Goal: Task Accomplishment & Management: Manage account settings

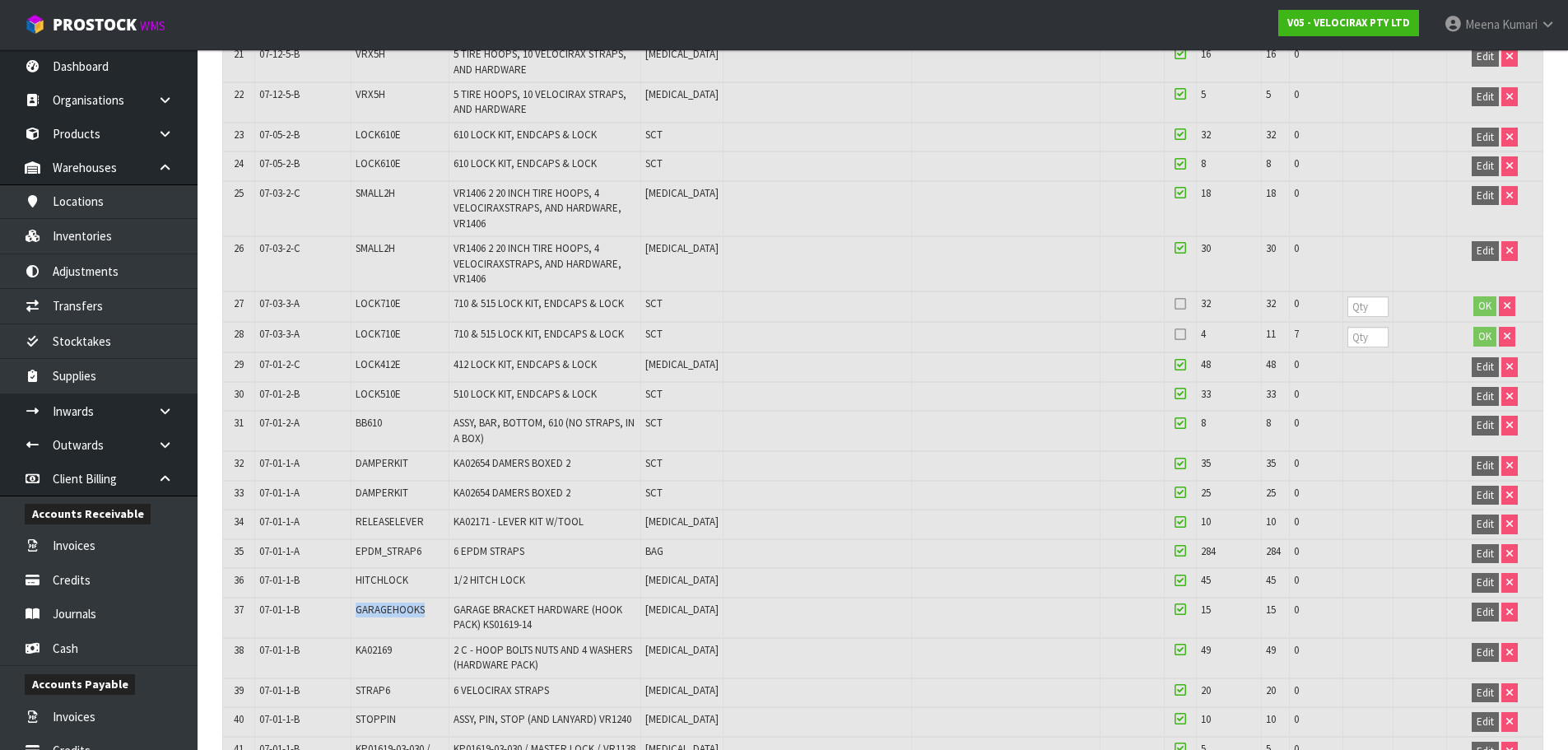
scroll to position [1163, 0]
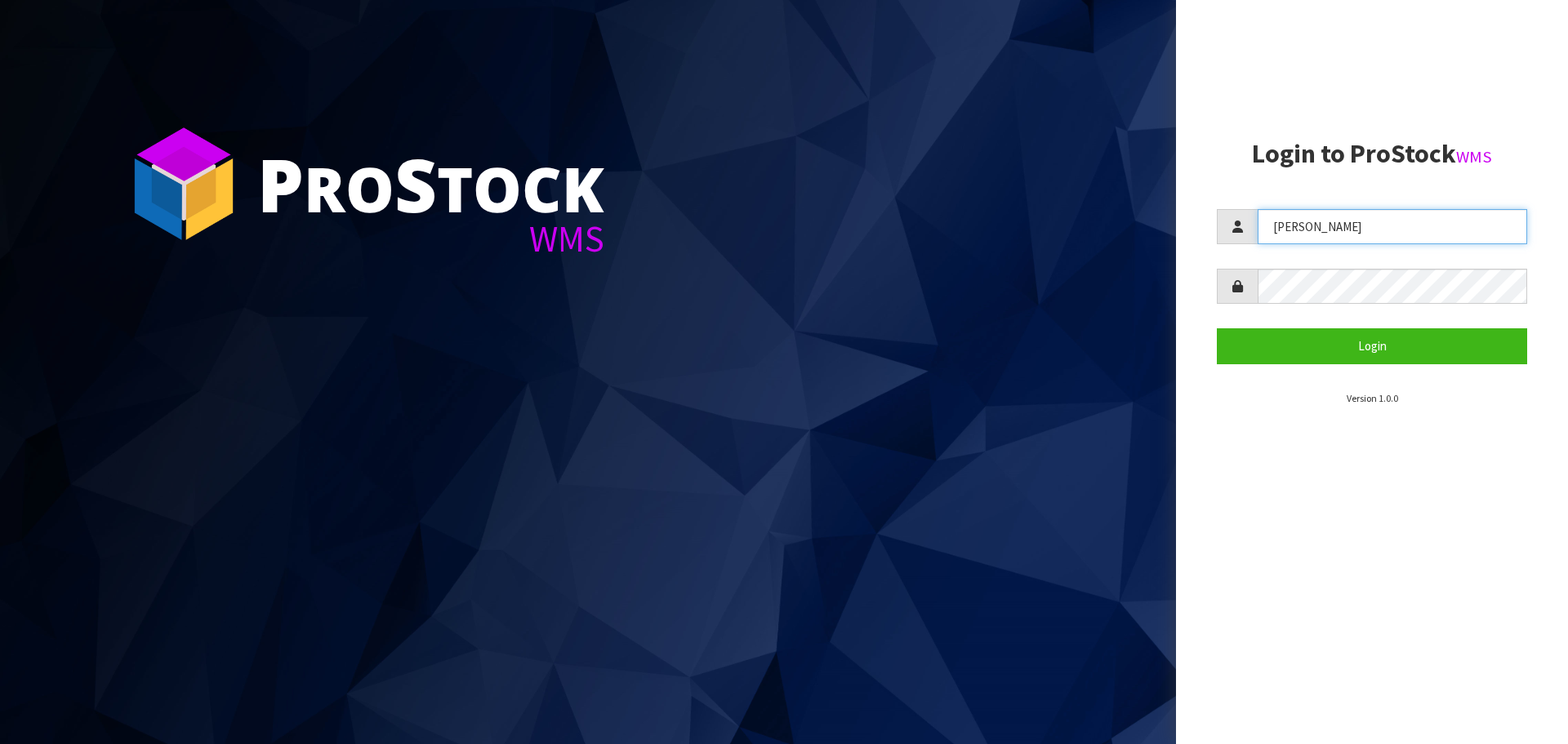
click at [1279, 216] on input "[PERSON_NAME]" at bounding box center [1392, 226] width 269 height 35
type input "[PERSON_NAME]"
click at [1238, 306] on form "[PERSON_NAME] Login" at bounding box center [1372, 286] width 310 height 154
click at [1216, 328] on button "Login" at bounding box center [1372, 346] width 310 height 35
